Goal: Transaction & Acquisition: Purchase product/service

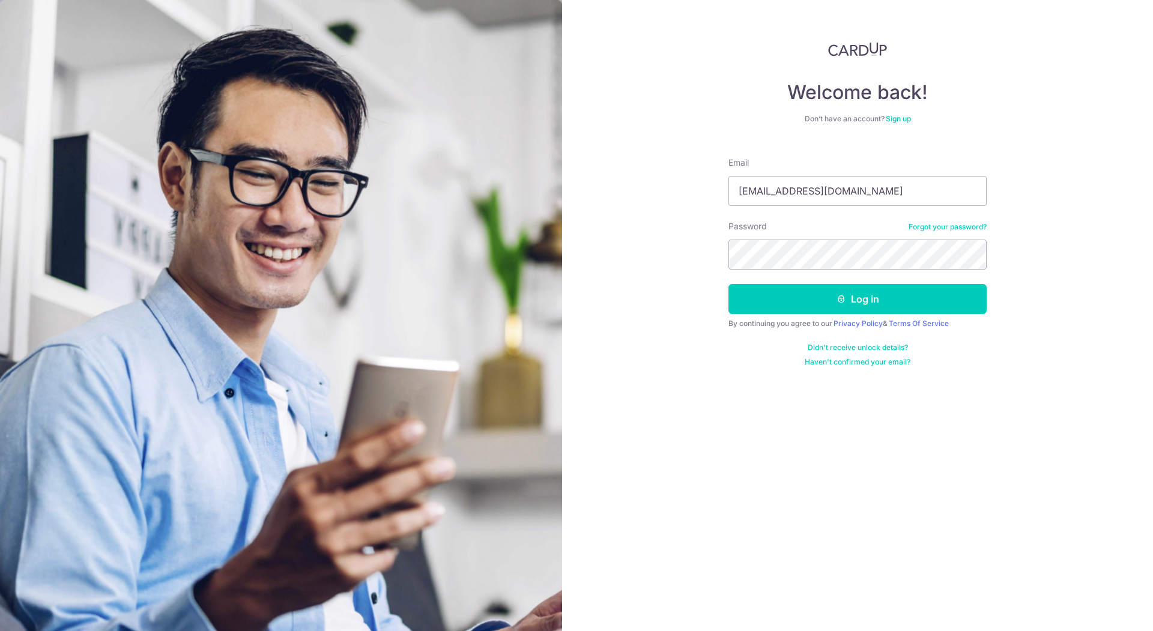
click at [766, 300] on button "Log in" at bounding box center [857, 299] width 258 height 30
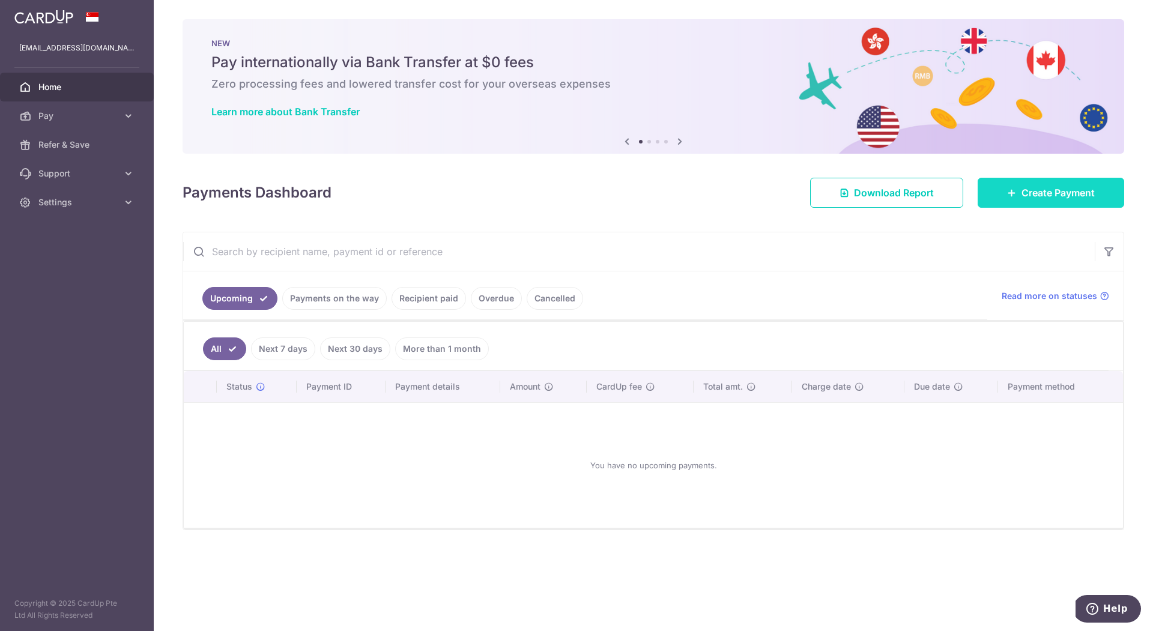
click at [1083, 193] on span "Create Payment" at bounding box center [1058, 193] width 73 height 14
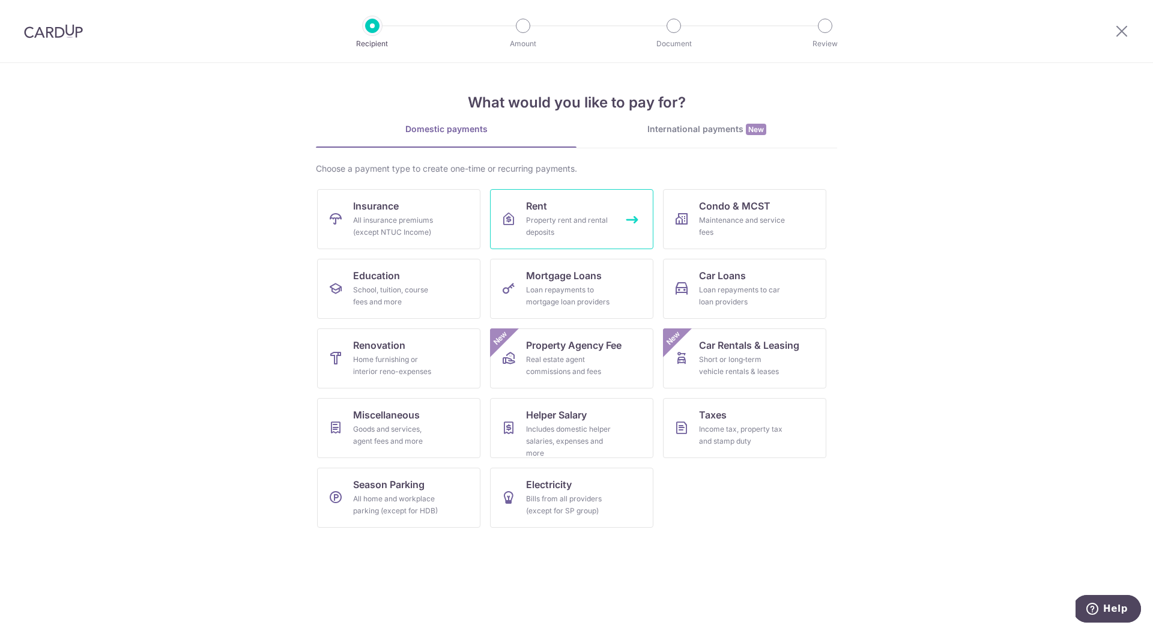
click at [571, 205] on link "Rent Property rent and rental deposits" at bounding box center [571, 219] width 163 height 60
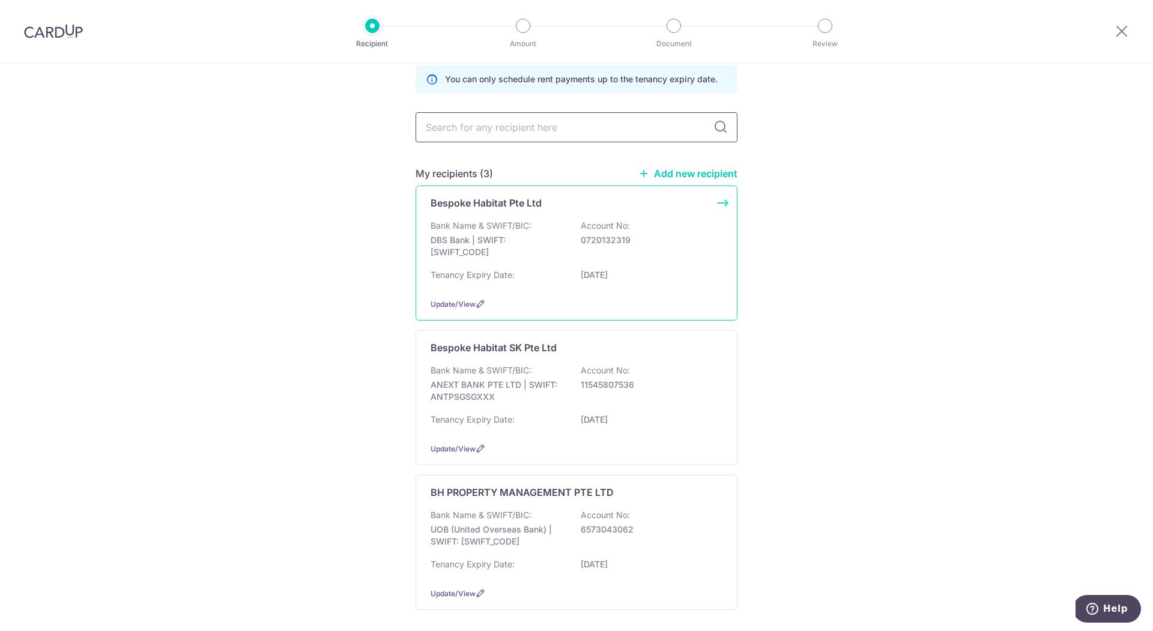
scroll to position [56, 0]
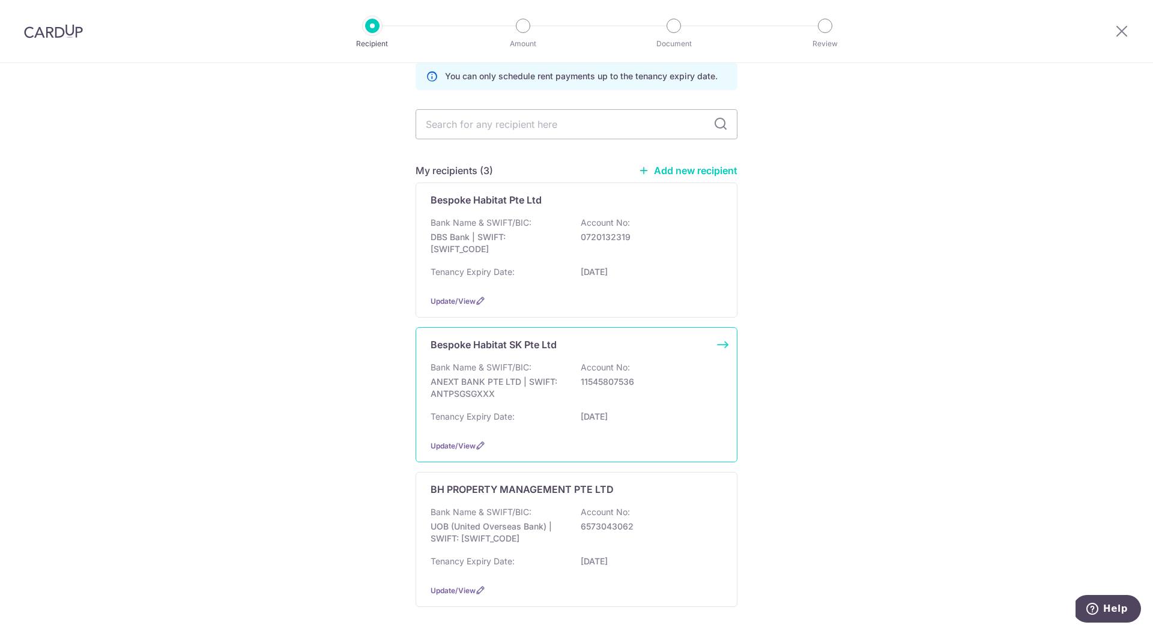
click at [709, 376] on p "11545807536" at bounding box center [648, 382] width 135 height 12
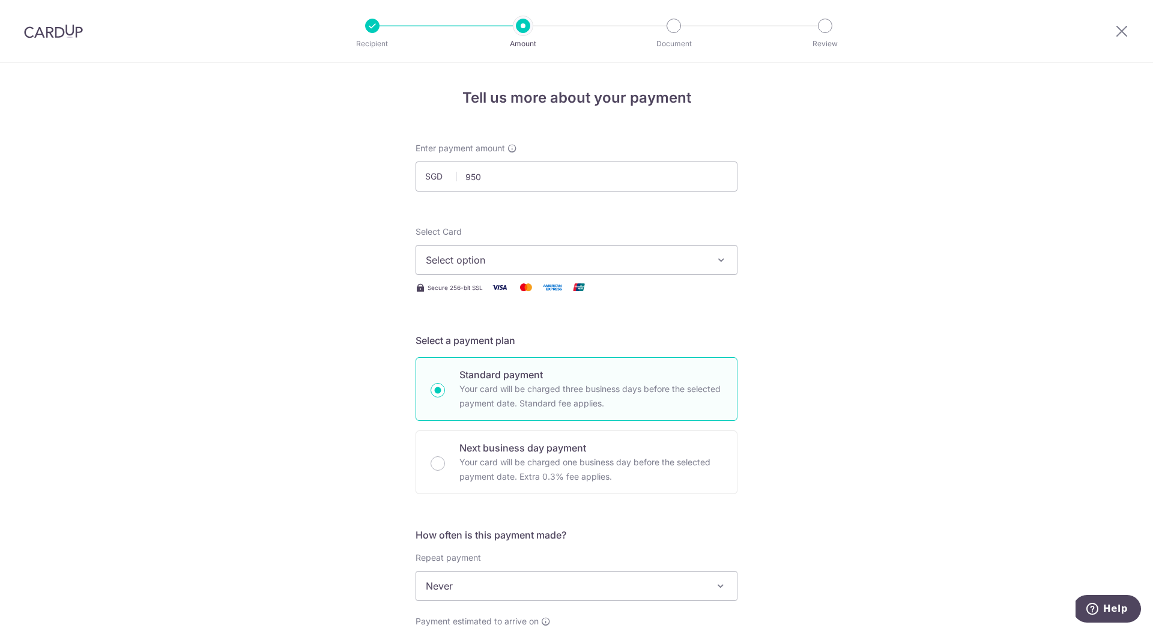
type input "950.00"
click at [542, 276] on div "Select Card Select option Add credit card Your Cards **** 9648 **** 5876 **** 1…" at bounding box center [577, 260] width 322 height 69
click at [556, 268] on button "Select option" at bounding box center [577, 260] width 322 height 30
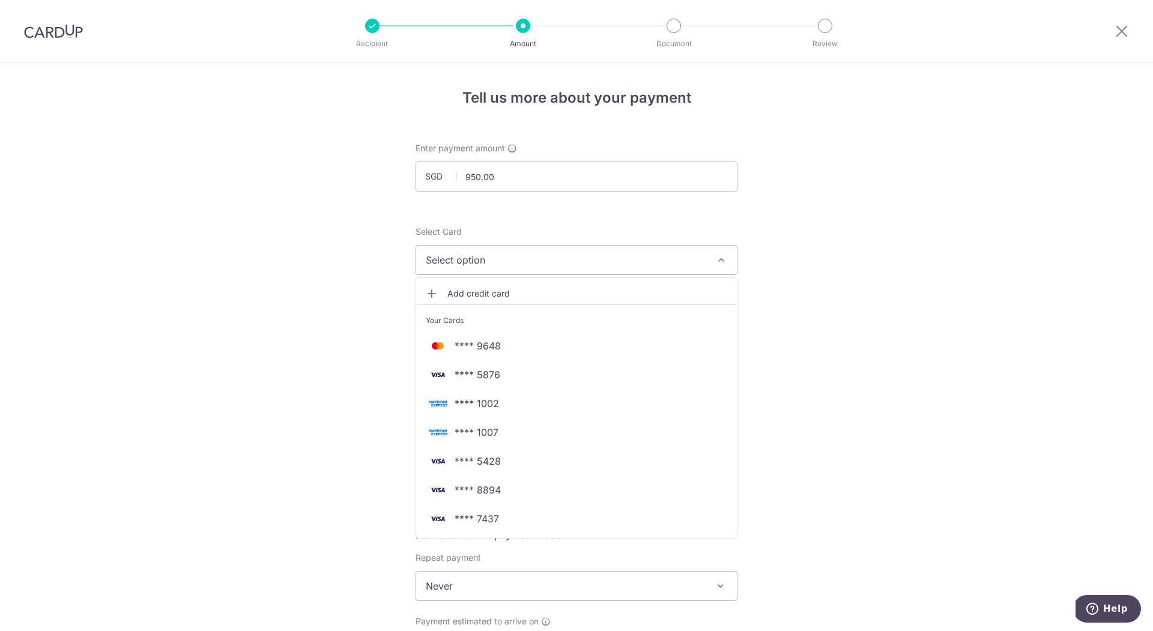
click at [545, 289] on span "Add credit card" at bounding box center [587, 294] width 280 height 12
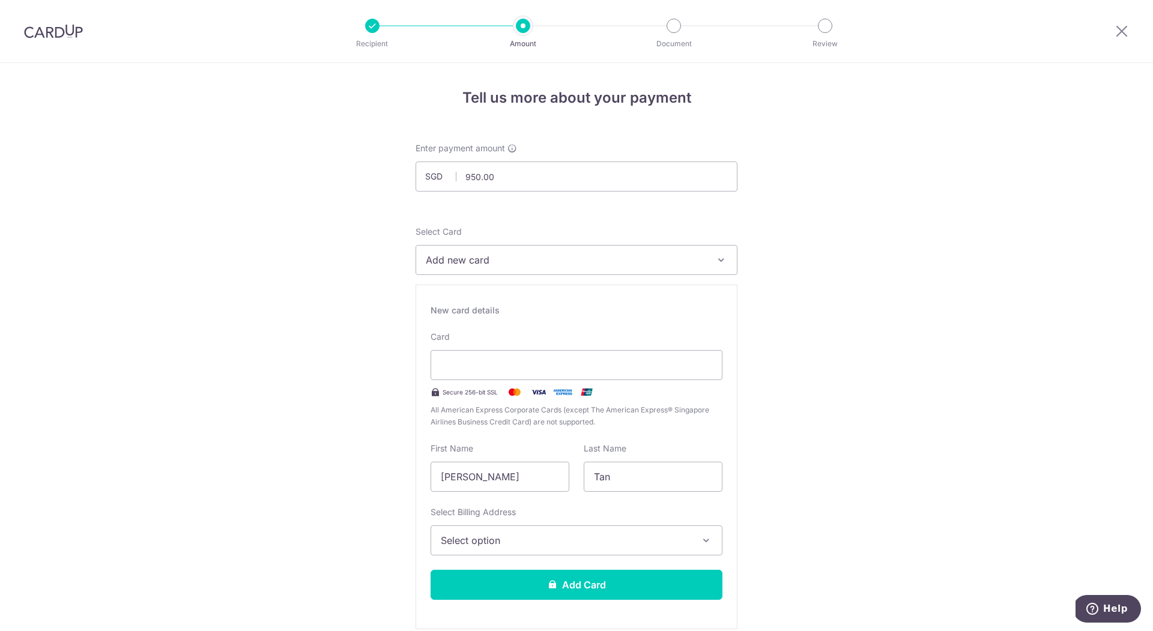
click at [509, 262] on span "Add new card" at bounding box center [566, 260] width 280 height 14
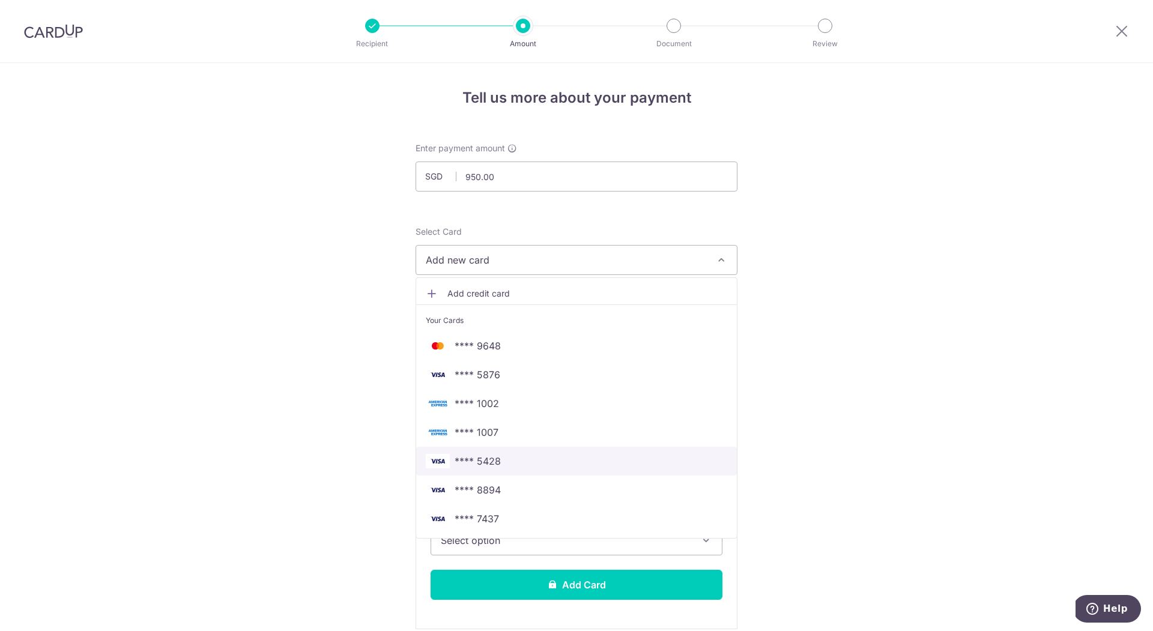
click at [515, 461] on span "**** 5428" at bounding box center [576, 461] width 301 height 14
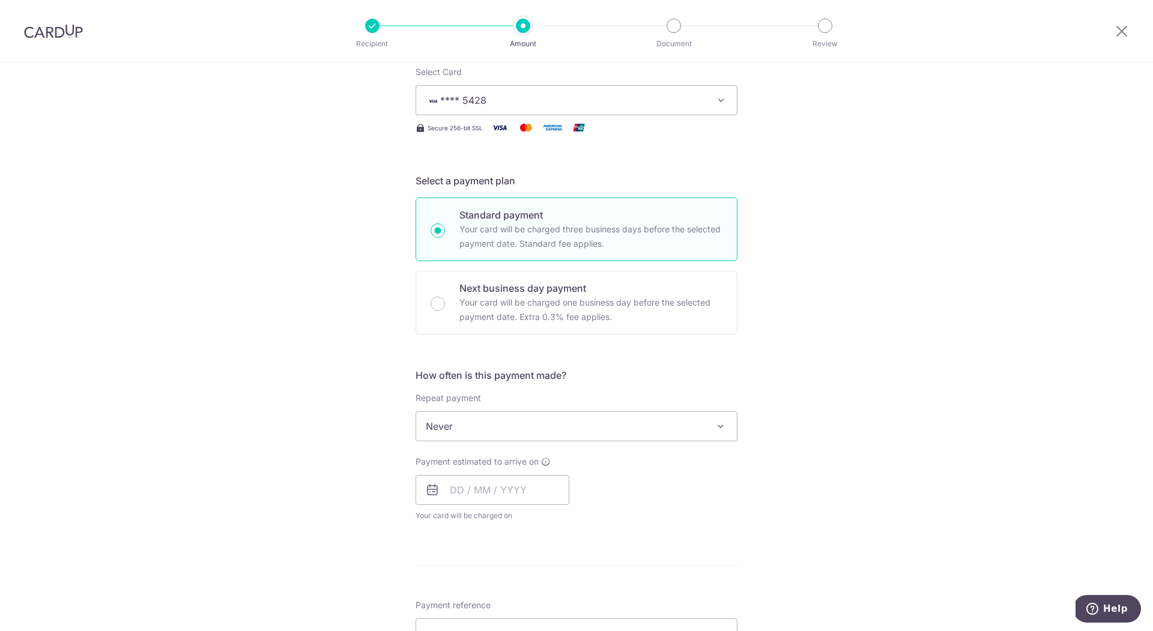
scroll to position [183, 0]
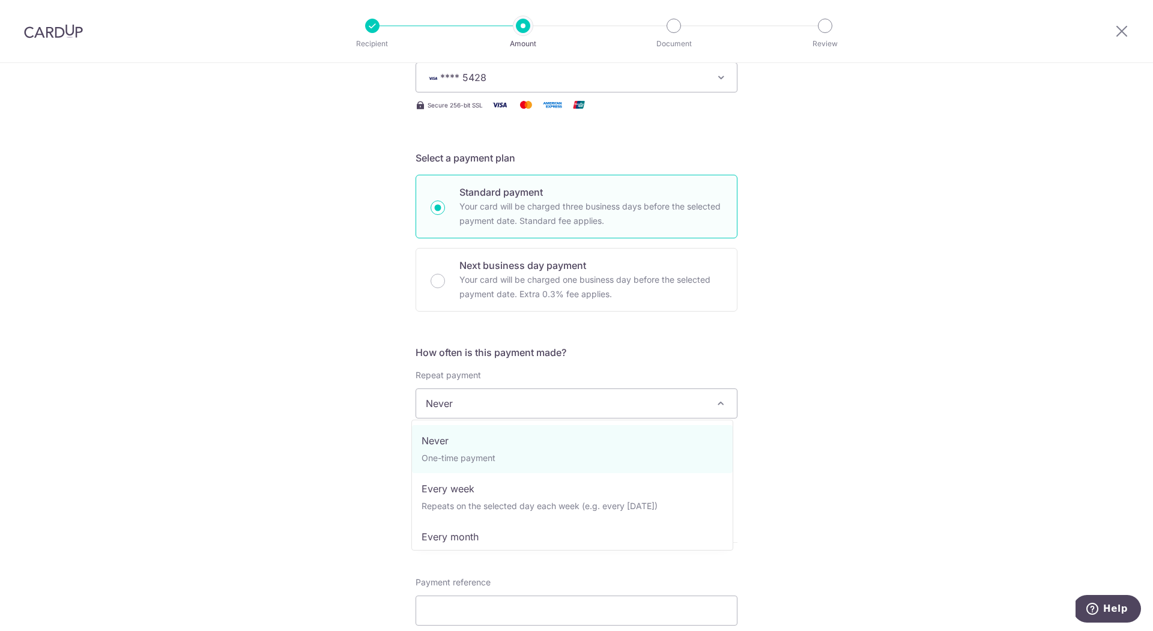
click at [531, 407] on span "Never" at bounding box center [576, 403] width 321 height 29
click at [328, 467] on div "Tell us more about your payment Enter payment amount SGD 950.00 950.00 Select C…" at bounding box center [576, 423] width 1153 height 1086
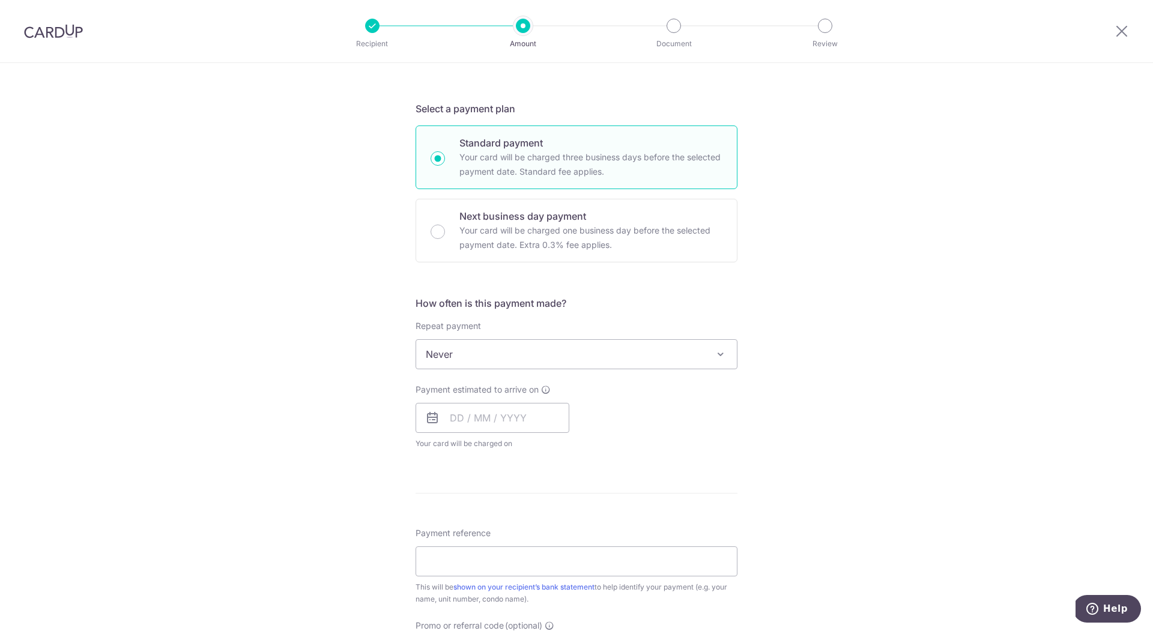
scroll to position [257, 0]
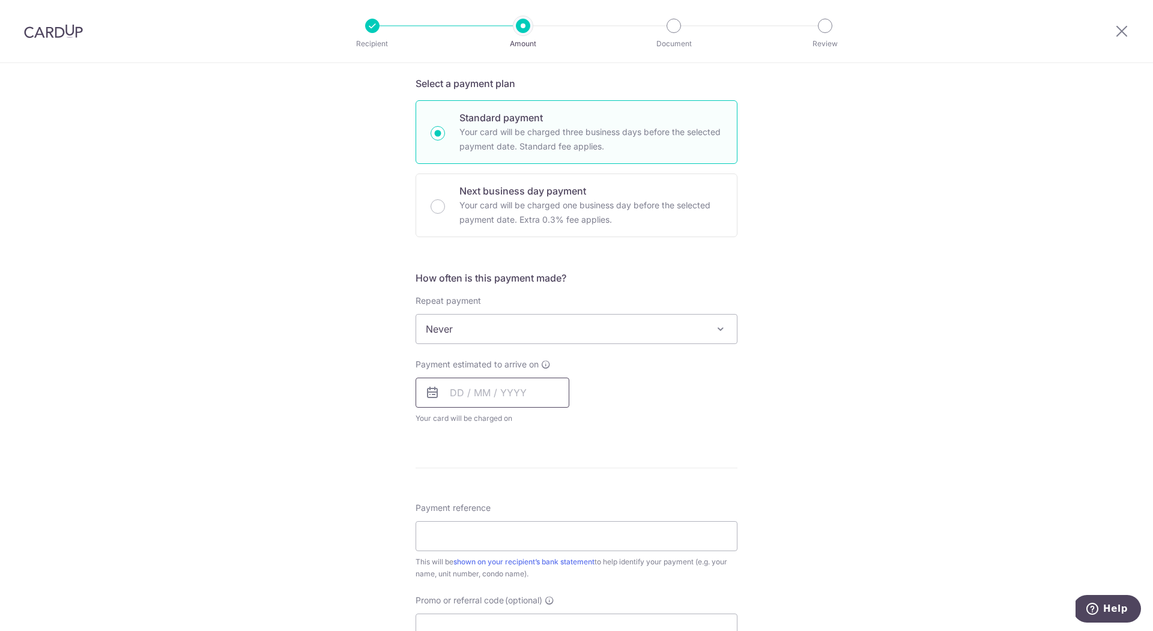
click at [445, 393] on input "text" at bounding box center [493, 393] width 154 height 30
click at [463, 567] on link "27" at bounding box center [464, 574] width 19 height 19
type input "[DATE]"
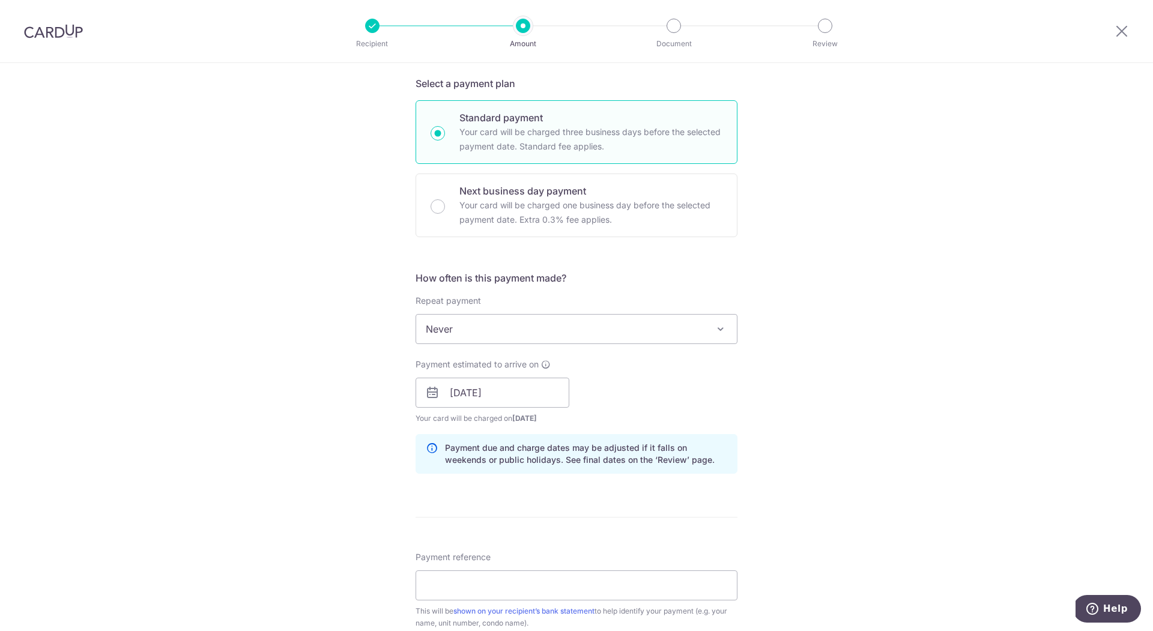
click at [348, 518] on div "Tell us more about your payment Enter payment amount SGD 950.00 950.00 Select C…" at bounding box center [576, 374] width 1153 height 1136
click at [537, 581] on input "Payment reference" at bounding box center [577, 586] width 322 height 30
type input "21 [PERSON_NAME] P 15-01 CR1"
click at [378, 520] on div "Tell us more about your payment Enter payment amount SGD 950.00 950.00 Select C…" at bounding box center [576, 374] width 1153 height 1136
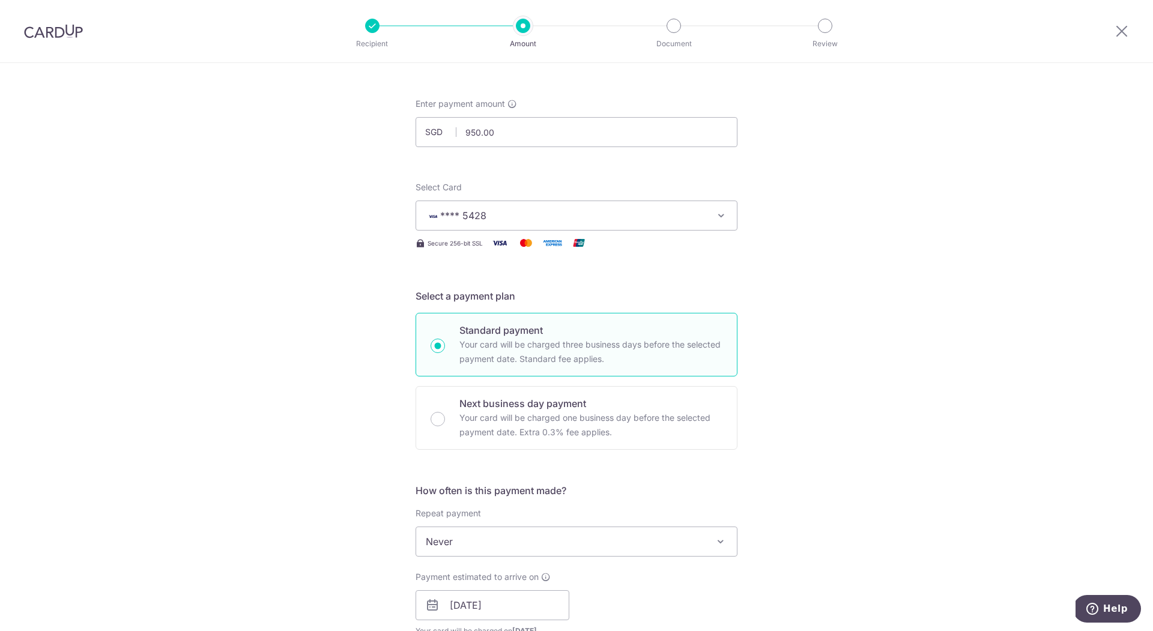
scroll to position [0, 0]
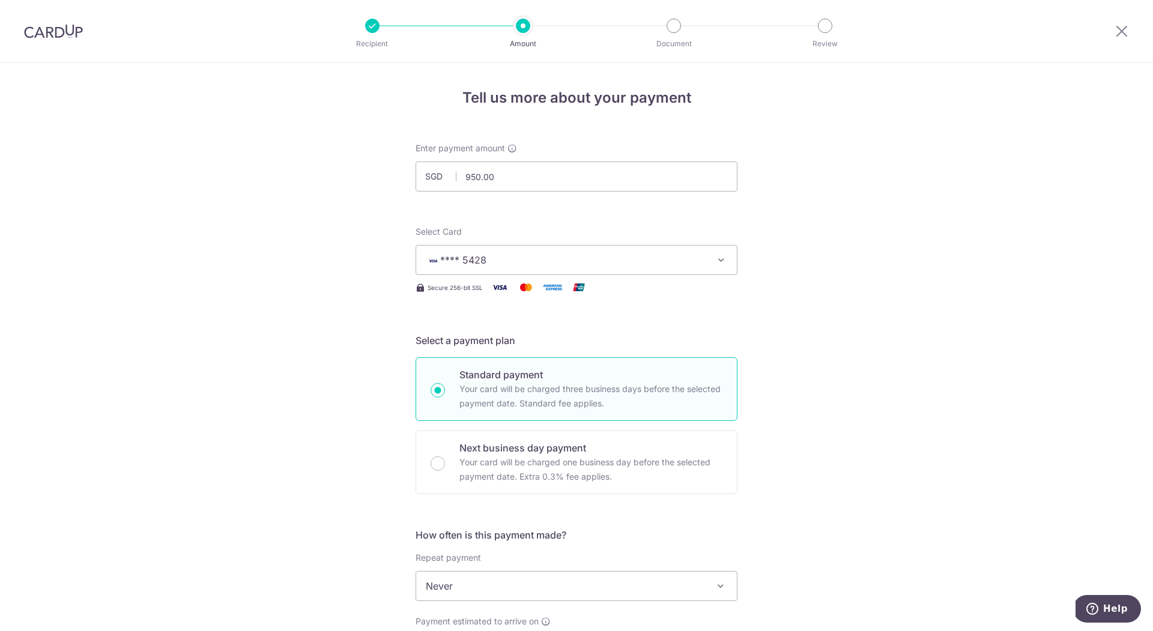
click at [378, 520] on div "Tell us more about your payment Enter payment amount SGD 950.00 950.00 Select C…" at bounding box center [576, 631] width 1153 height 1136
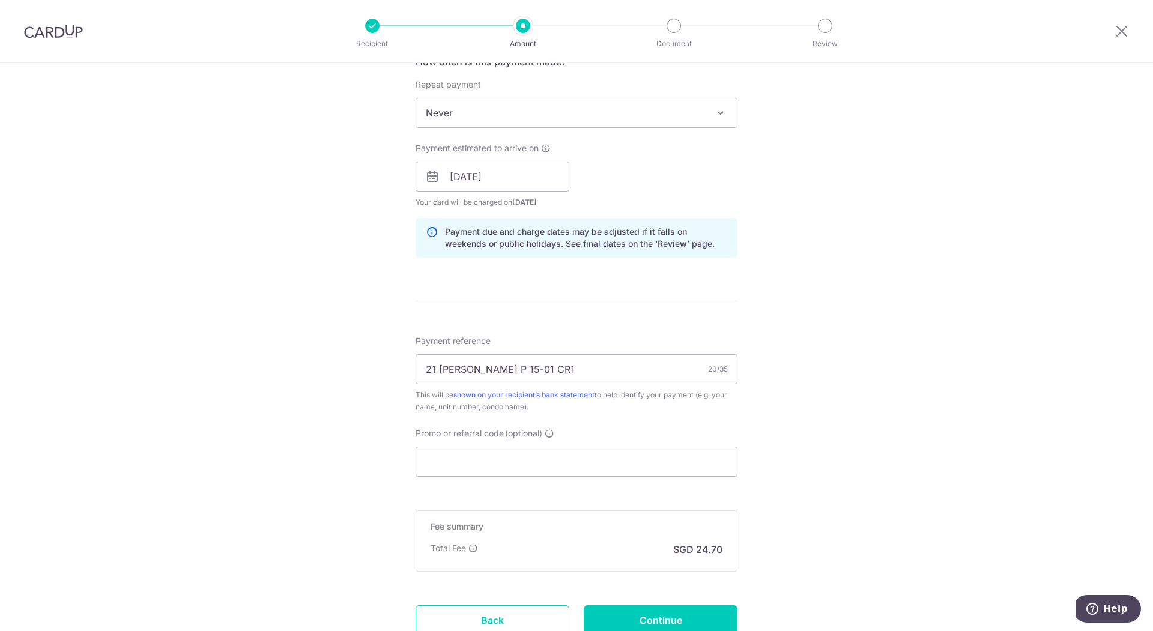
scroll to position [472, 0]
click at [501, 450] on input "Promo or referral code (optional)" at bounding box center [577, 463] width 322 height 30
paste input "SAVERENT179"
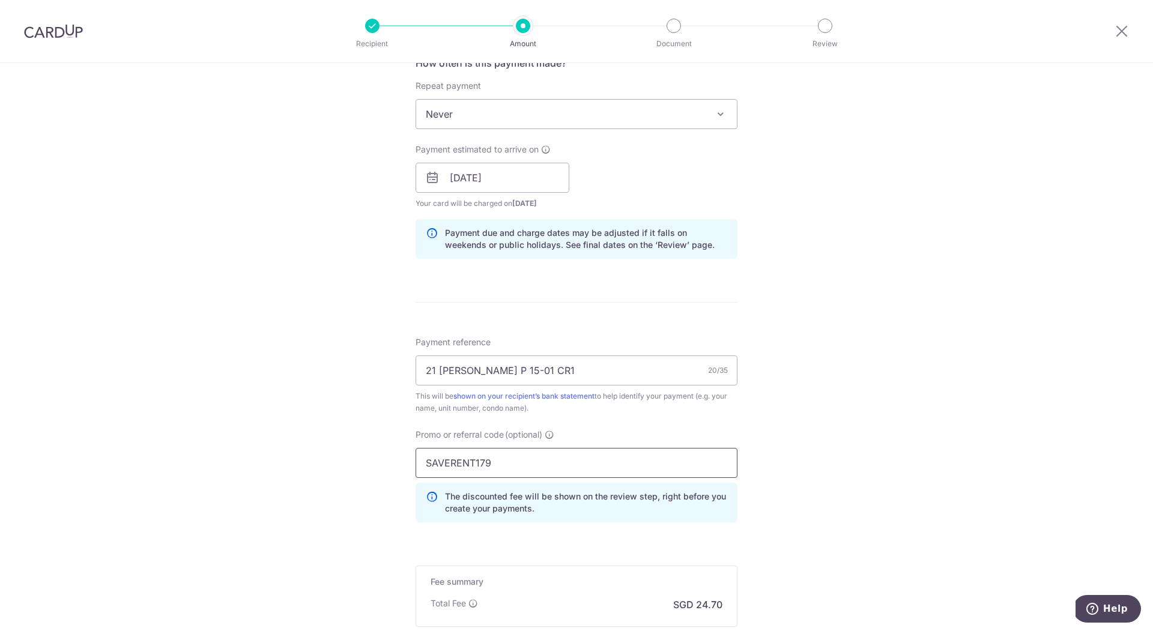
type input "SAVERENT179"
click at [364, 461] on div "Tell us more about your payment Enter payment amount SGD 950.00 950.00 Select C…" at bounding box center [576, 186] width 1153 height 1190
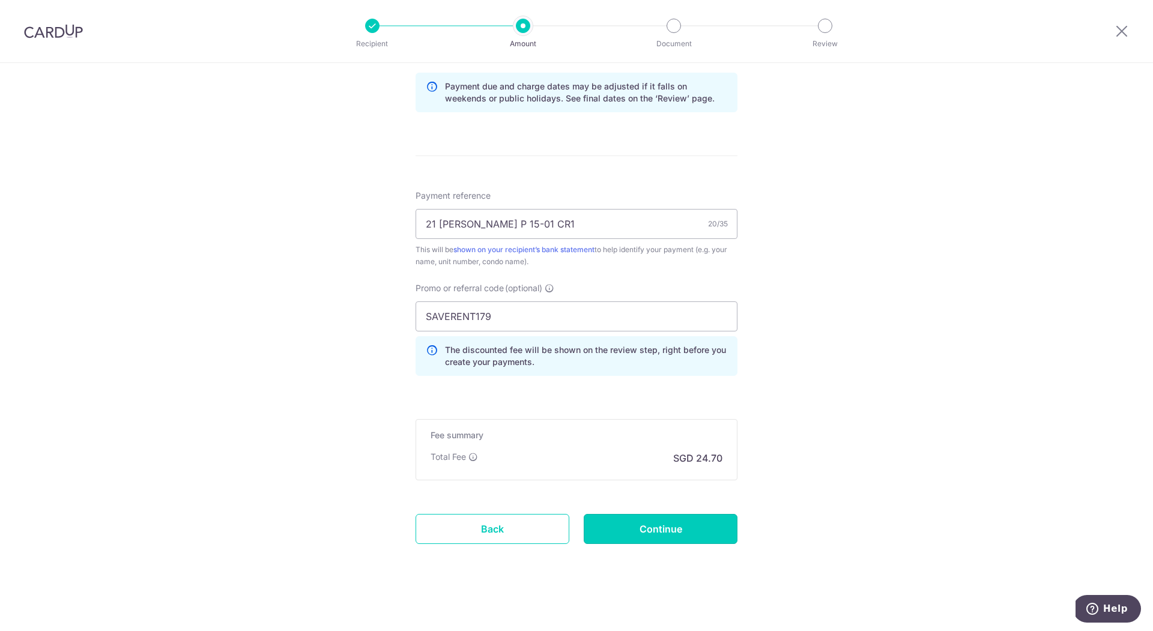
click at [658, 526] on input "Continue" at bounding box center [661, 529] width 154 height 30
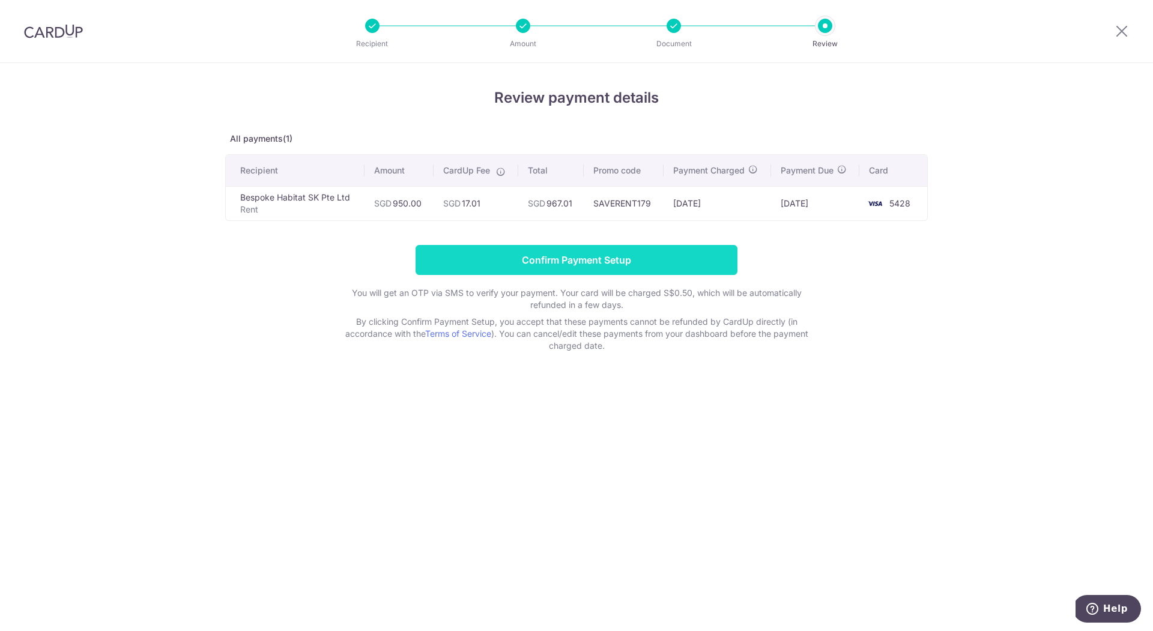
click at [590, 260] on input "Confirm Payment Setup" at bounding box center [577, 260] width 322 height 30
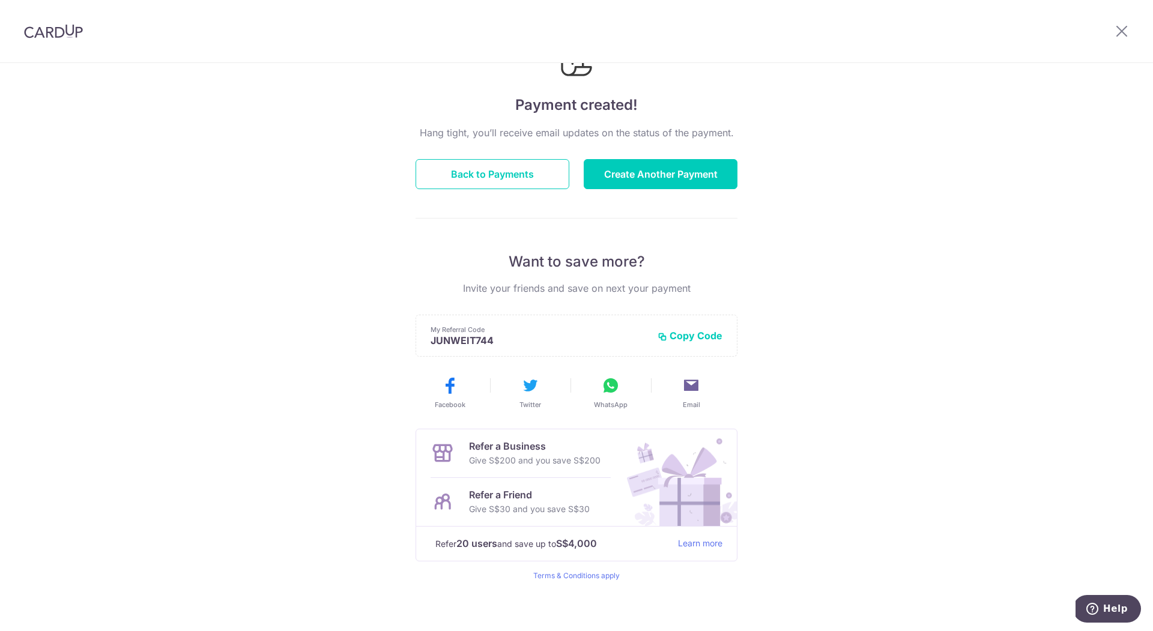
scroll to position [65, 0]
click at [499, 184] on button "Back to Payments" at bounding box center [493, 176] width 154 height 30
